Goal: Communication & Community: Answer question/provide support

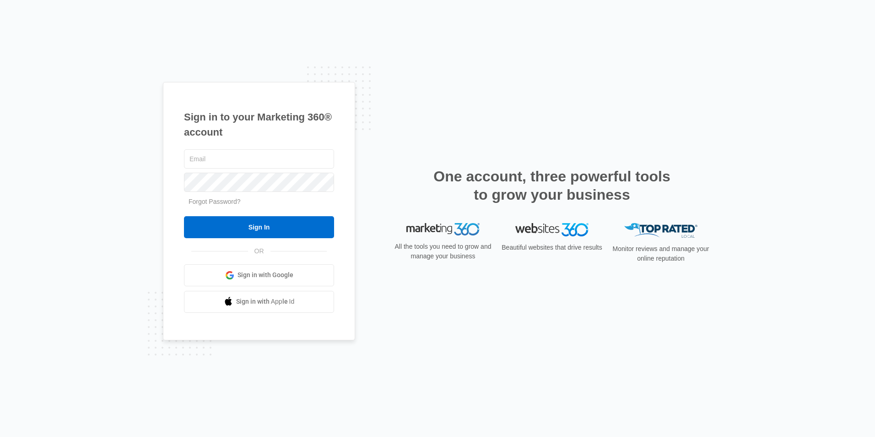
type input "[EMAIL_ADDRESS][DOMAIN_NAME]"
click at [184, 216] on input "Sign In" at bounding box center [259, 227] width 150 height 22
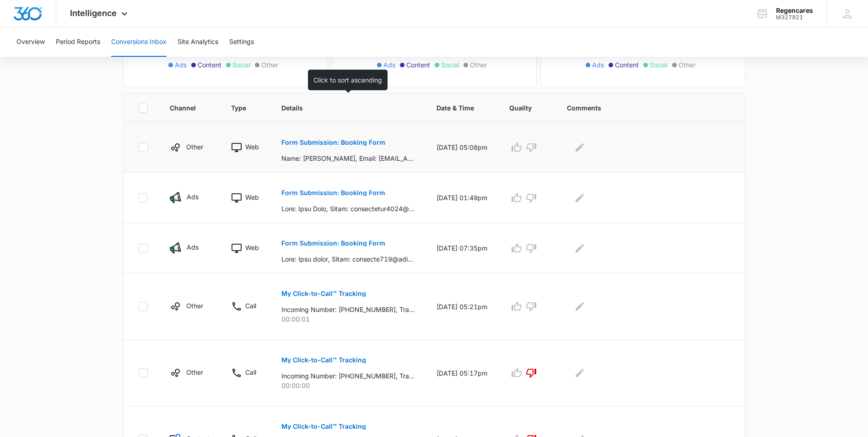
scroll to position [183, 0]
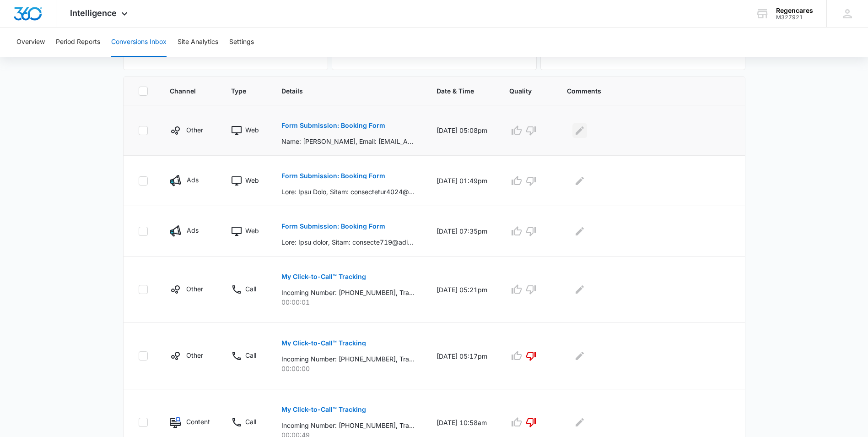
click at [585, 135] on icon "Edit Comments" at bounding box center [579, 130] width 11 height 11
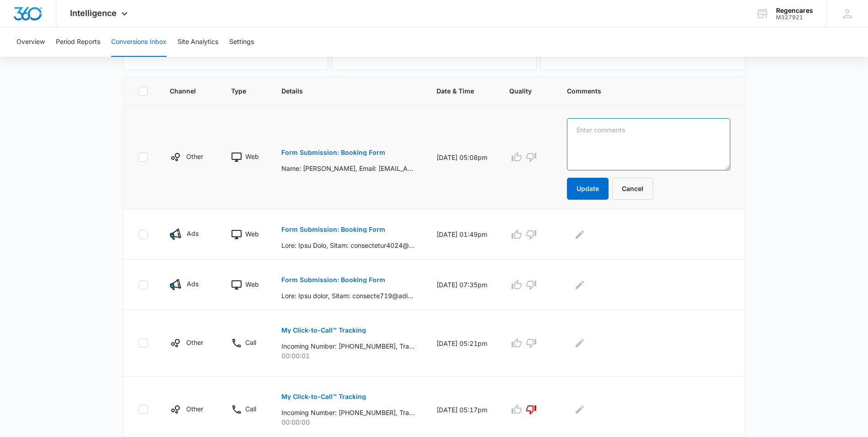
click at [580, 124] on textarea at bounding box center [648, 144] width 163 height 52
click at [673, 130] on textarea "I called and le" at bounding box center [648, 144] width 163 height 52
click at [668, 129] on textarea "I called and le" at bounding box center [648, 144] width 163 height 52
click at [673, 129] on textarea "I called and le" at bounding box center [648, 144] width 163 height 52
type textarea "I called and left a message for an appt., also sent an email [DATE]"
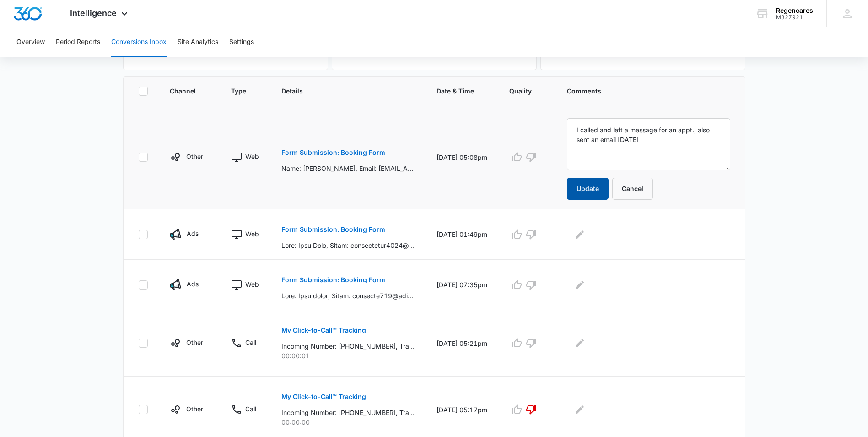
click at [596, 193] on button "Update" at bounding box center [588, 189] width 42 height 22
click at [621, 231] on div at bounding box center [648, 234] width 163 height 15
click at [596, 185] on button "Update" at bounding box center [588, 189] width 42 height 22
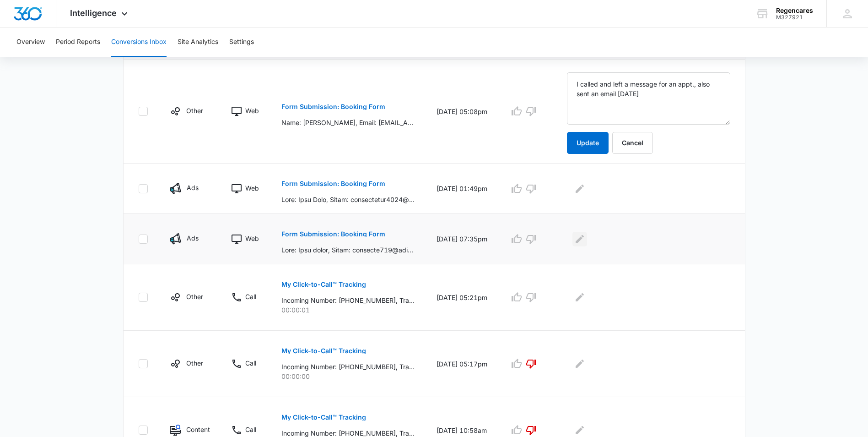
click at [584, 238] on icon "Edit Comments" at bounding box center [580, 238] width 8 height 8
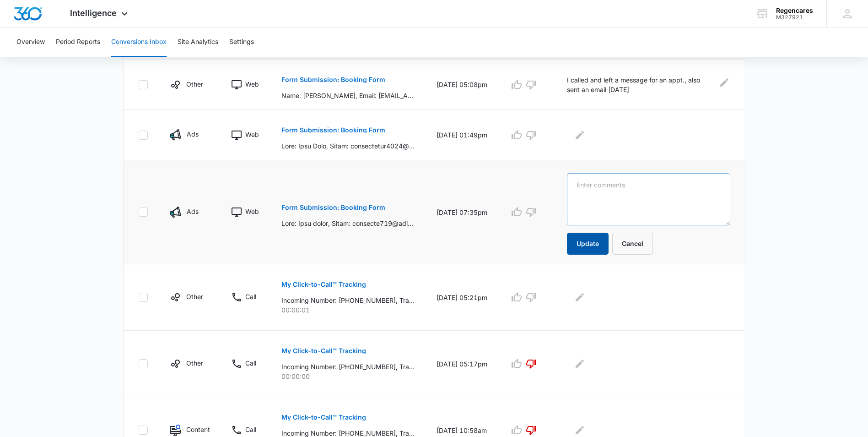
click at [585, 237] on button "Update" at bounding box center [588, 243] width 42 height 22
click at [590, 180] on textarea at bounding box center [648, 199] width 163 height 52
type textarea "Hasf"
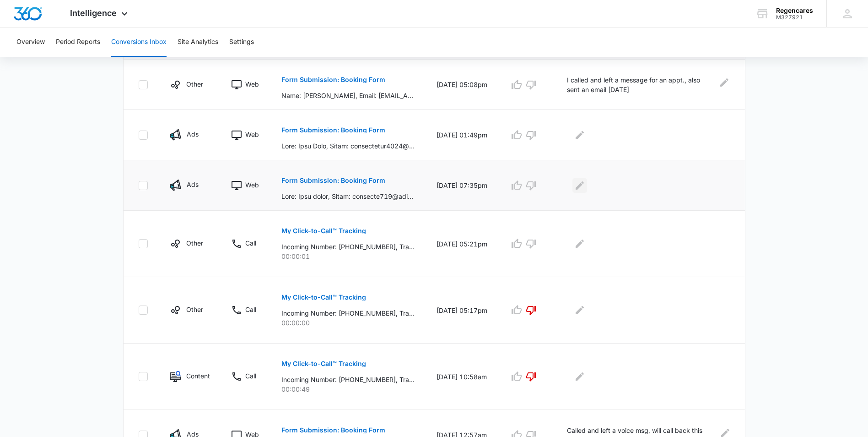
click at [585, 183] on icon "Edit Comments" at bounding box center [579, 185] width 11 height 11
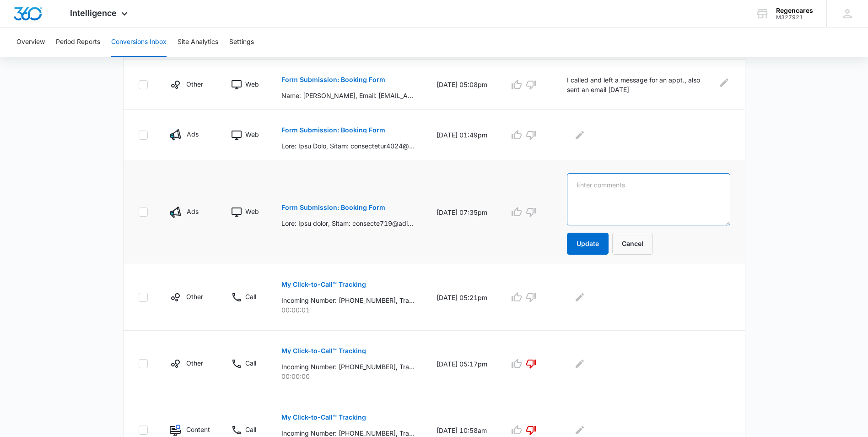
click at [578, 178] on textarea at bounding box center [648, 199] width 163 height 52
click at [704, 187] on textarea "Hasfa called over the weekend, I called" at bounding box center [648, 199] width 163 height 52
type textarea "Hasfa called over the weekend, I called phone range once and disconnected so i …"
click at [593, 243] on button "Update" at bounding box center [588, 243] width 42 height 22
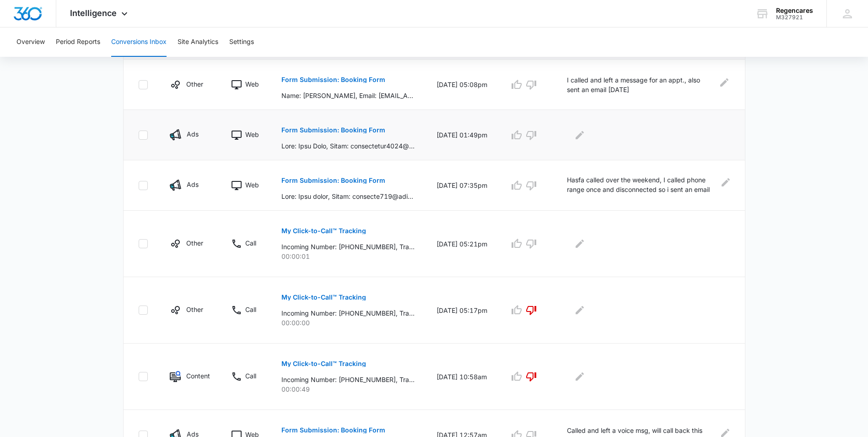
click at [356, 129] on p "Form Submission: Booking Form" at bounding box center [333, 130] width 104 height 6
click at [349, 145] on p at bounding box center [347, 146] width 133 height 10
drag, startPoint x: 349, startPoint y: 145, endPoint x: 396, endPoint y: 136, distance: 48.0
click at [396, 136] on div "Form Submission: Booking Form" at bounding box center [347, 135] width 133 height 32
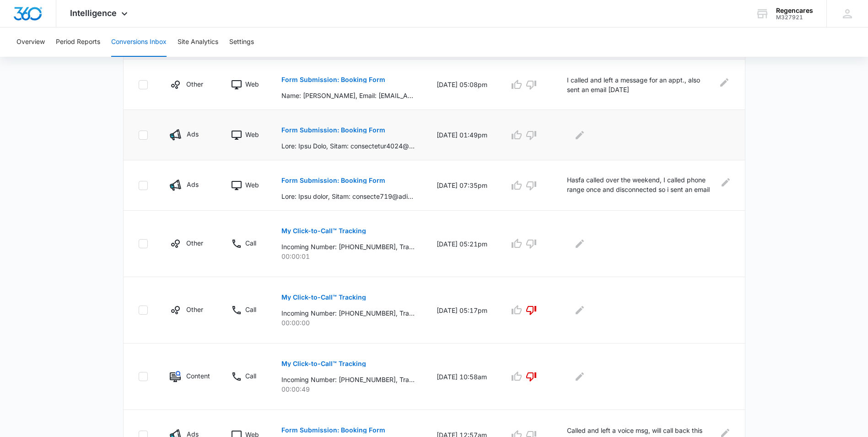
click at [307, 128] on p "Form Submission: Booking Form" at bounding box center [333, 130] width 104 height 6
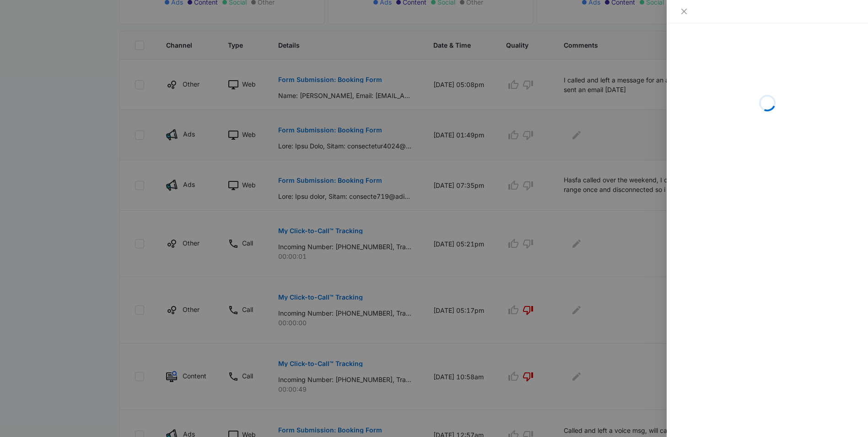
click at [307, 128] on div at bounding box center [434, 218] width 868 height 437
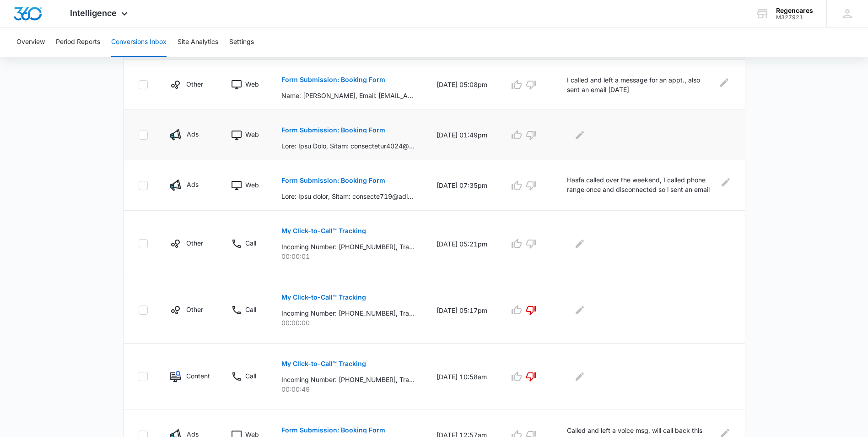
click at [307, 128] on p "Form Submission: Booking Form" at bounding box center [333, 130] width 104 height 6
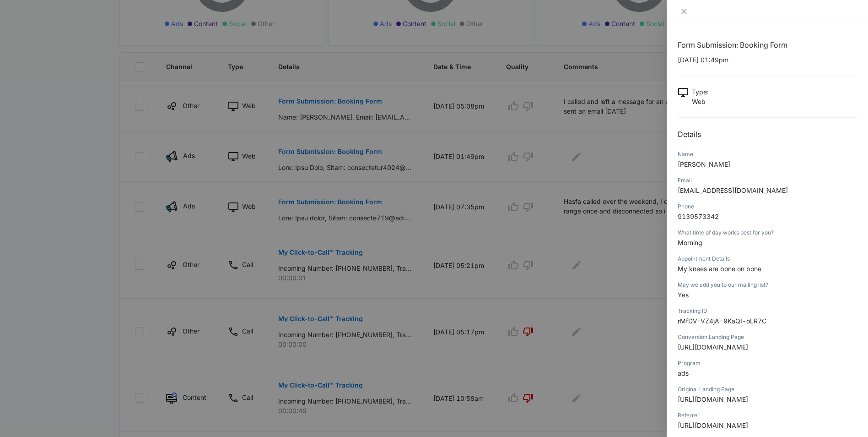
scroll to position [116, 0]
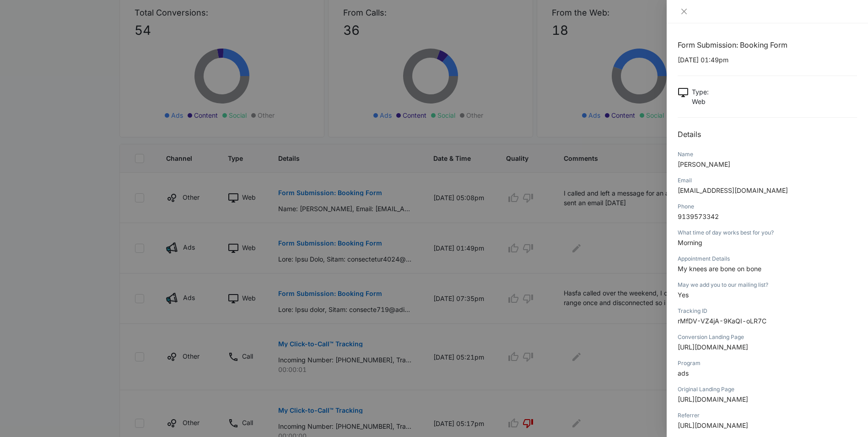
click at [598, 361] on div at bounding box center [434, 218] width 868 height 437
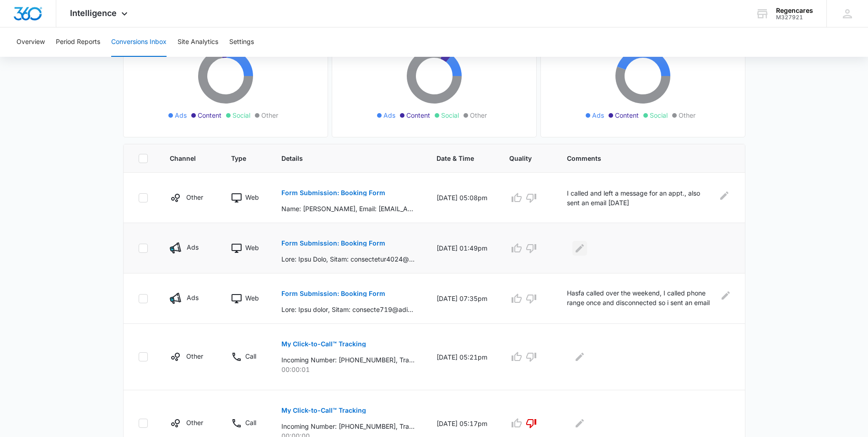
click at [584, 249] on icon "Edit Comments" at bounding box center [580, 247] width 8 height 8
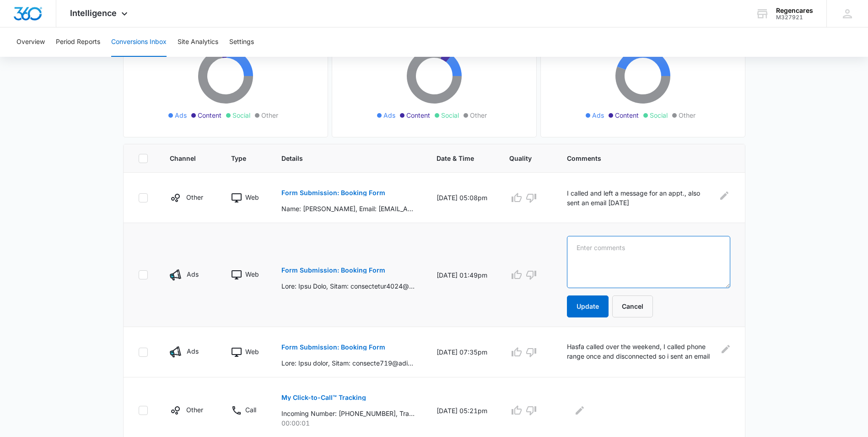
click at [581, 246] on textarea at bounding box center [648, 262] width 163 height 52
type textarea "Called Pt. she had problems with her phone, i sent a text and and i will send a…"
click at [334, 269] on p "Form Submission: Booking Form" at bounding box center [333, 270] width 104 height 6
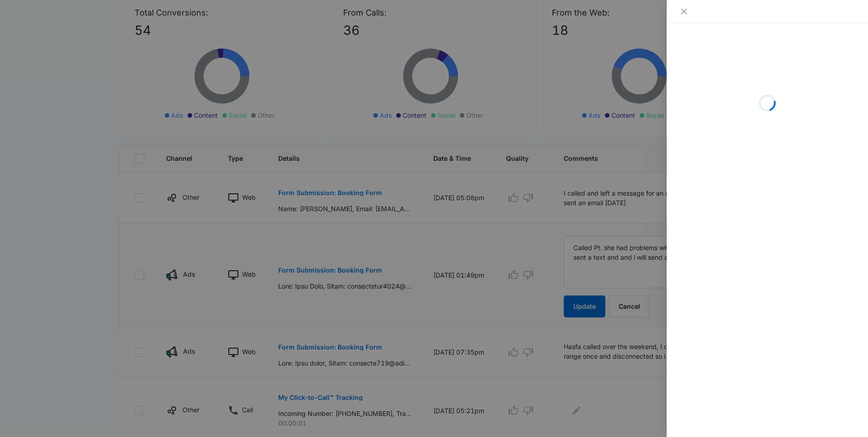
click at [334, 269] on div at bounding box center [434, 218] width 868 height 437
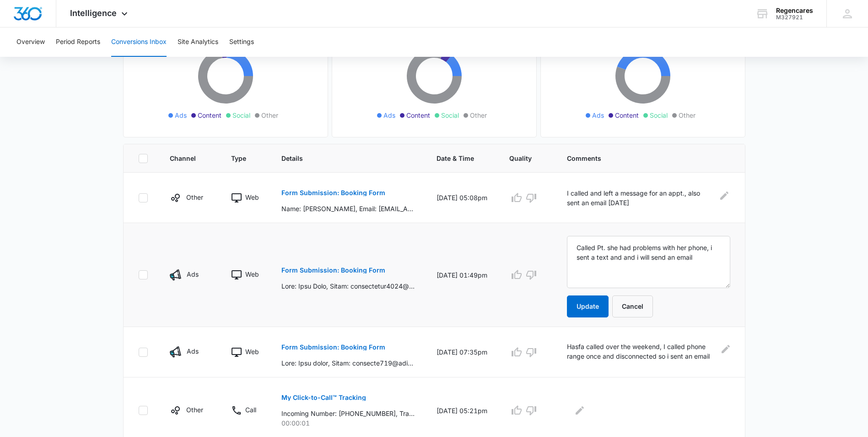
click at [332, 253] on td "Form Submission: Booking Form" at bounding box center [347, 275] width 155 height 104
click at [341, 270] on p "Form Submission: Booking Form" at bounding box center [333, 270] width 104 height 6
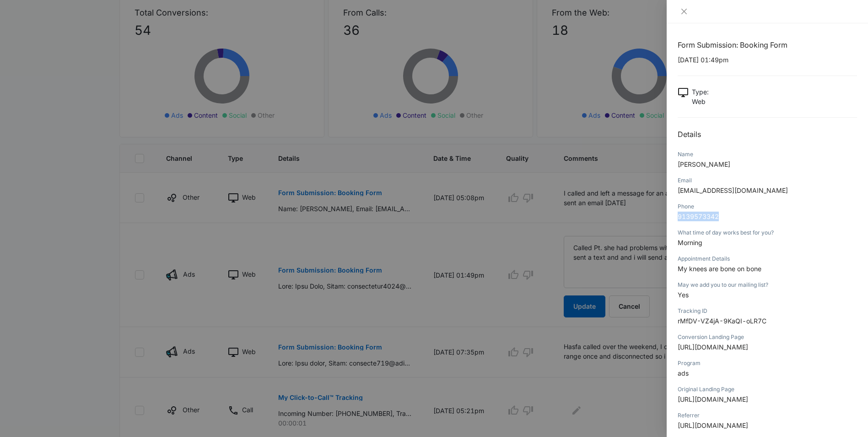
drag, startPoint x: 722, startPoint y: 214, endPoint x: 675, endPoint y: 217, distance: 46.8
click at [675, 217] on div "Form Submission: Booking Form [DATE] 01:49pm Type : Web Details Name [PERSON_NA…" at bounding box center [767, 229] width 201 height 413
drag, startPoint x: 675, startPoint y: 217, endPoint x: 691, endPoint y: 216, distance: 16.5
copy span "9139573342"
click at [602, 23] on div at bounding box center [434, 218] width 868 height 437
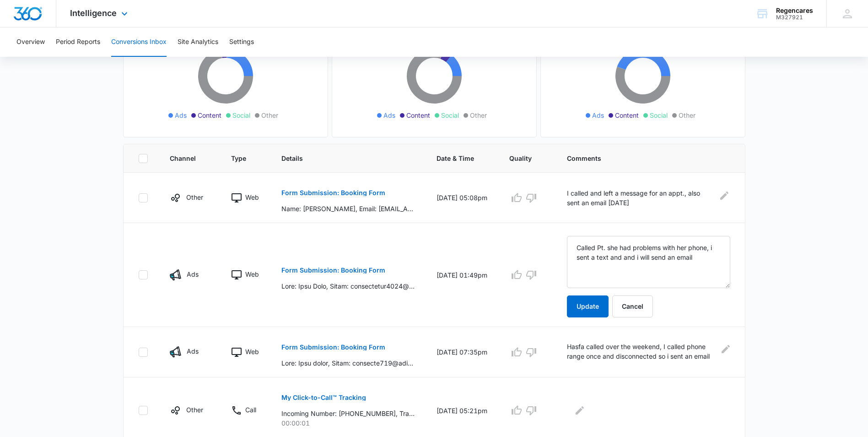
click at [32, 18] on img "Dashboard" at bounding box center [27, 14] width 29 height 14
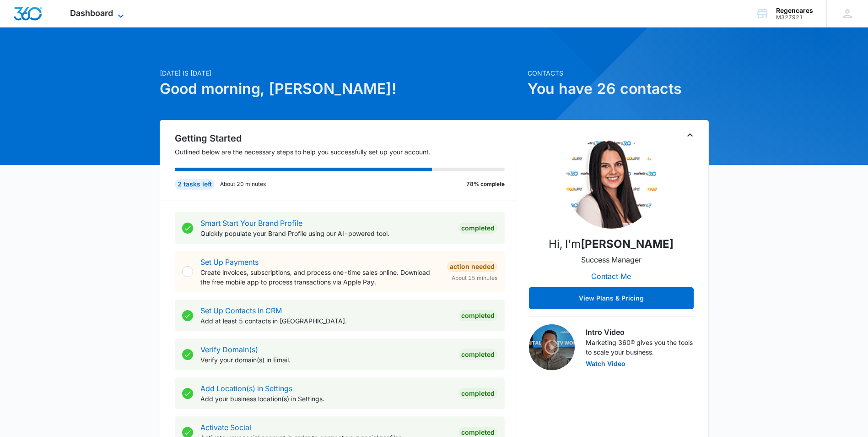
click at [121, 11] on icon at bounding box center [120, 16] width 11 height 11
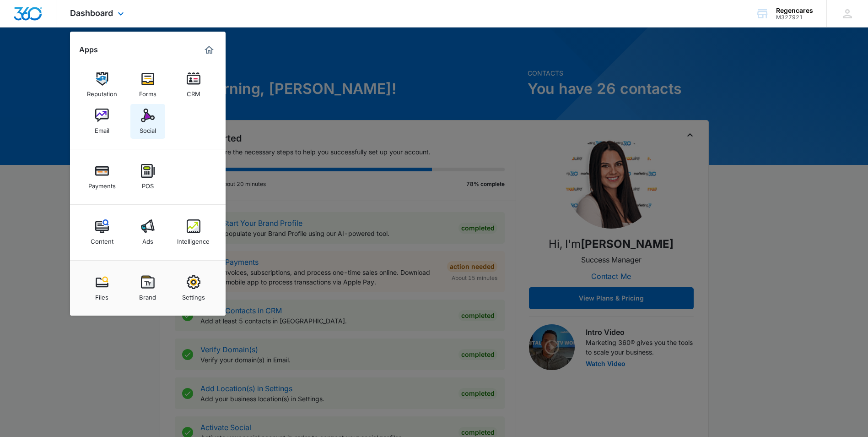
click at [147, 118] on img at bounding box center [148, 115] width 14 height 14
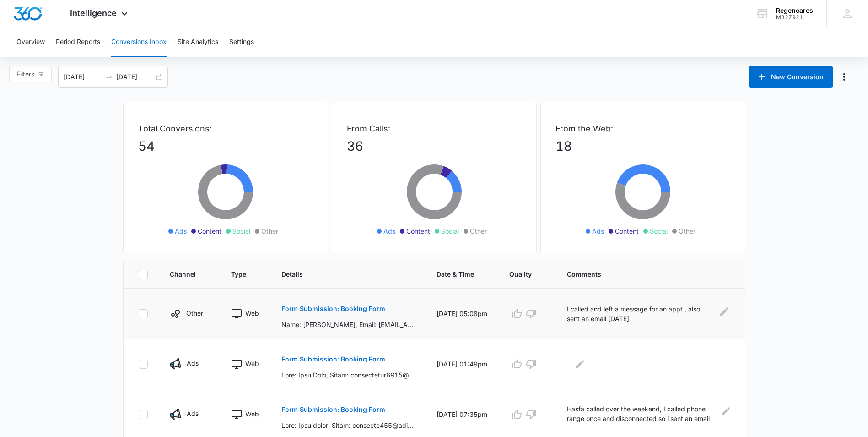
scroll to position [137, 0]
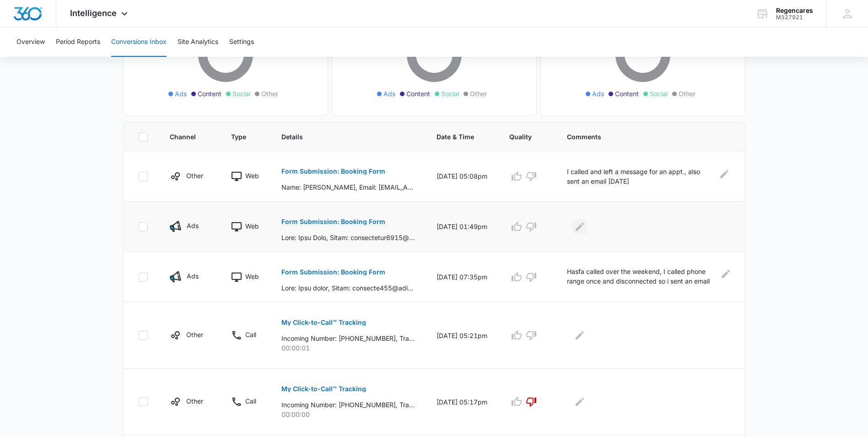
click at [581, 225] on icon "Edit Comments" at bounding box center [579, 226] width 11 height 11
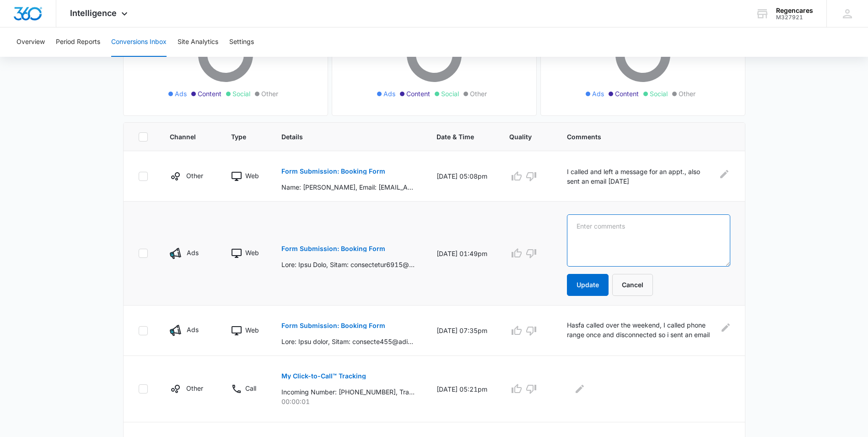
click at [581, 224] on textarea at bounding box center [648, 240] width 163 height 52
type textarea "p"
type textarea "Problem with Pt phone, I will send an email about making appointment for consul…"
click at [587, 286] on button "Update" at bounding box center [588, 285] width 42 height 22
click at [339, 250] on p "Form Submission: Booking Form" at bounding box center [333, 248] width 104 height 6
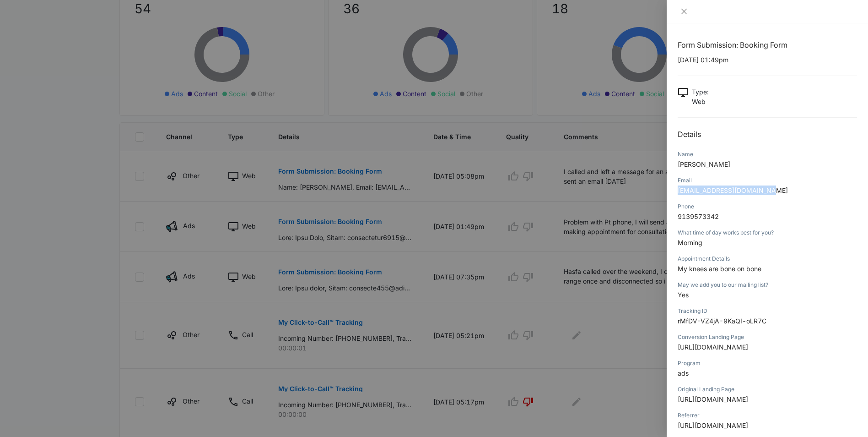
drag, startPoint x: 771, startPoint y: 188, endPoint x: 672, endPoint y: 189, distance: 98.8
click at [672, 189] on div "Form Submission: Booking Form [DATE] 01:49pm Type : Web Details Name [PERSON_NA…" at bounding box center [767, 229] width 201 height 413
drag, startPoint x: 672, startPoint y: 189, endPoint x: 716, endPoint y: 190, distance: 44.0
copy span "[EMAIL_ADDRESS][DOMAIN_NAME]"
